Goal: Information Seeking & Learning: Check status

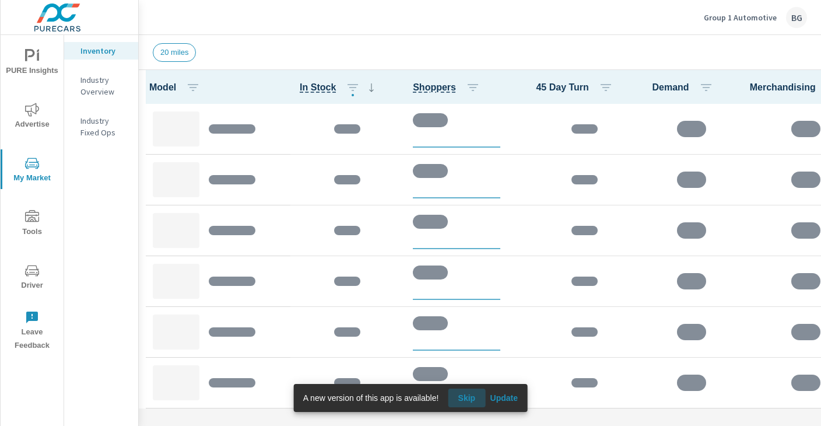
click at [462, 393] on span "Skip" at bounding box center [466, 397] width 28 height 10
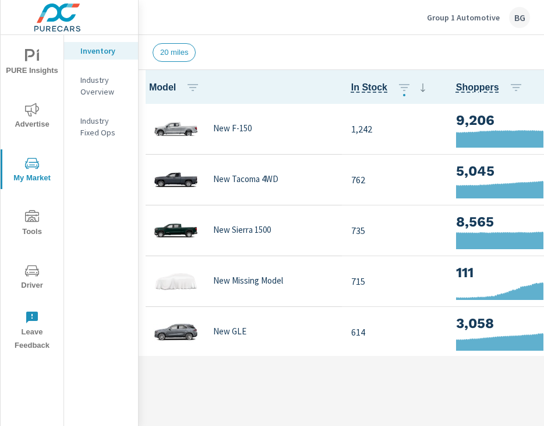
click at [34, 107] on icon "nav menu" at bounding box center [32, 110] width 14 height 14
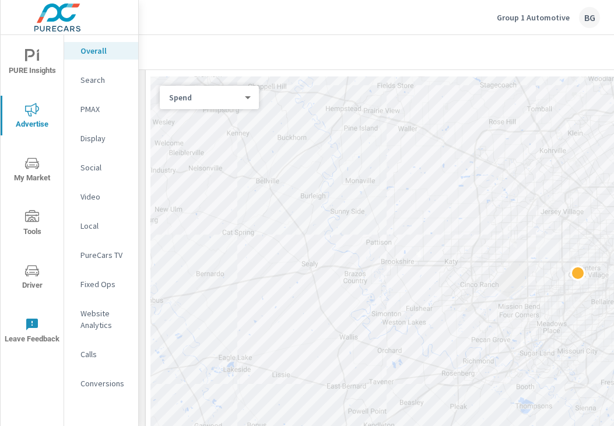
scroll to position [532, 0]
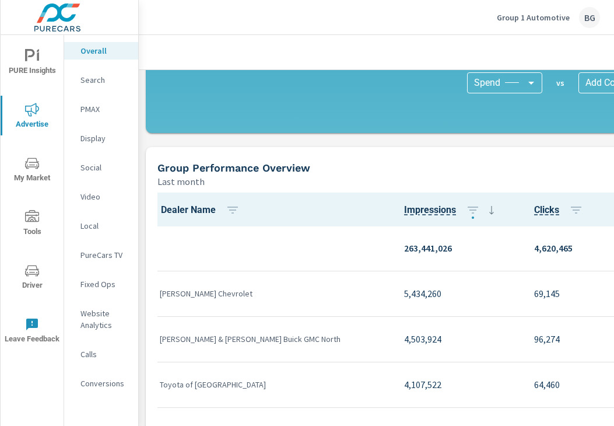
scroll to position [1207, 0]
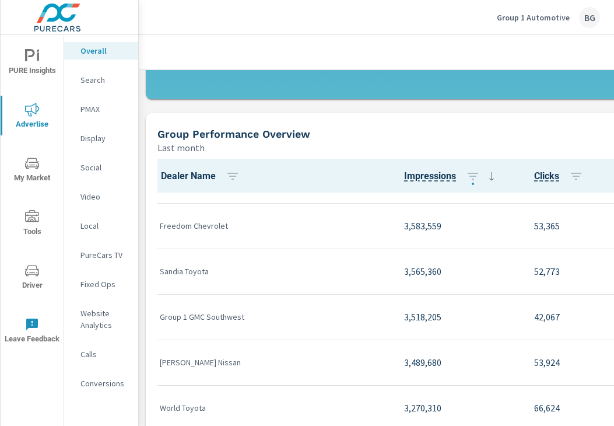
scroll to position [361, 0]
